Goal: Task Accomplishment & Management: Manage account settings

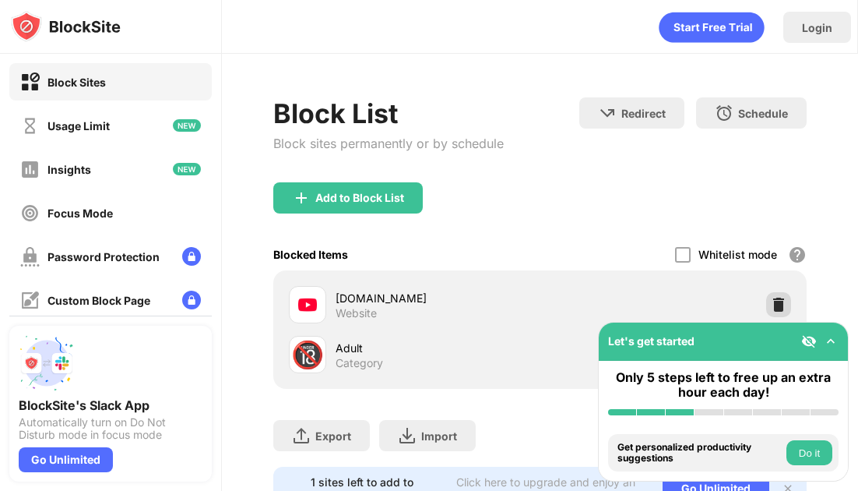
click at [771, 301] on img at bounding box center [779, 305] width 16 height 16
